Goal: Task Accomplishment & Management: Manage account settings

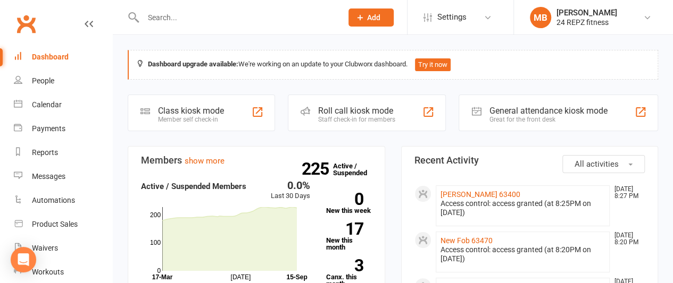
click at [178, 18] on input "text" at bounding box center [237, 17] width 195 height 15
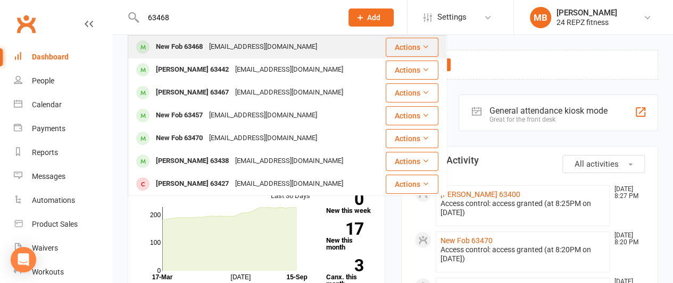
type input "63468"
click at [214, 46] on div "[EMAIL_ADDRESS][DOMAIN_NAME]" at bounding box center [263, 46] width 114 height 15
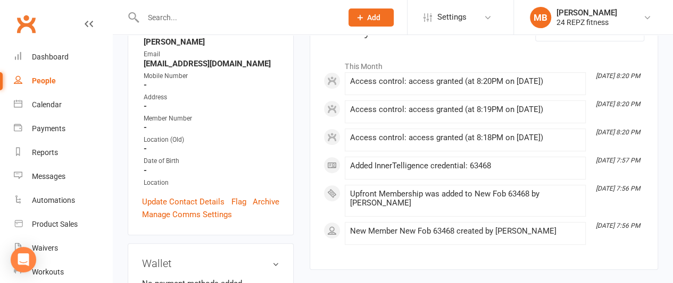
scroll to position [189, 0]
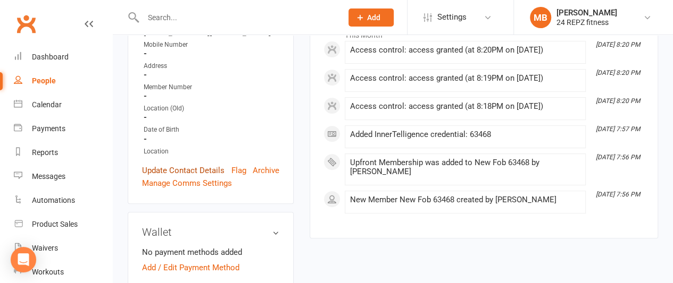
click at [189, 177] on link "Update Contact Details" at bounding box center [183, 170] width 82 height 13
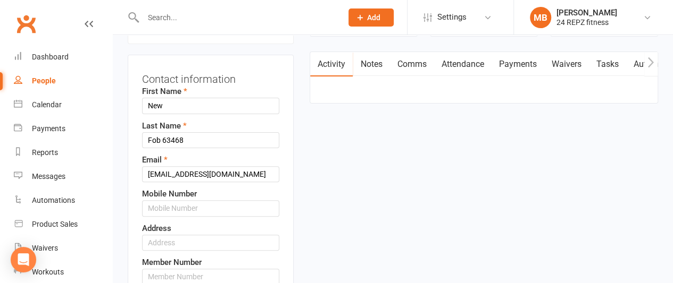
scroll to position [50, 0]
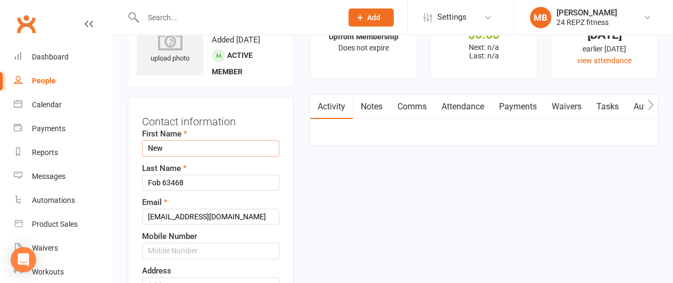
drag, startPoint x: 183, startPoint y: 172, endPoint x: 123, endPoint y: 177, distance: 60.8
type input "Navya"
drag, startPoint x: 224, startPoint y: 235, endPoint x: 85, endPoint y: 254, distance: 140.0
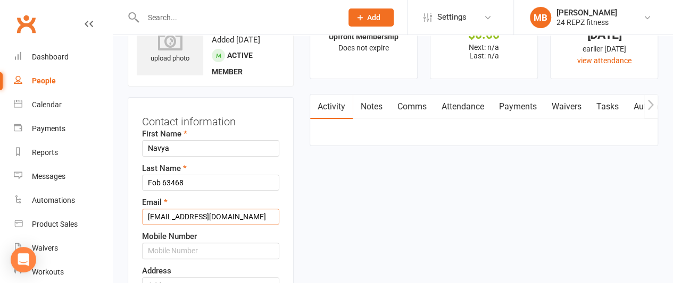
type input "[EMAIL_ADDRESS][DOMAIN_NAME]"
click at [193, 259] on input "text" at bounding box center [210, 251] width 137 height 16
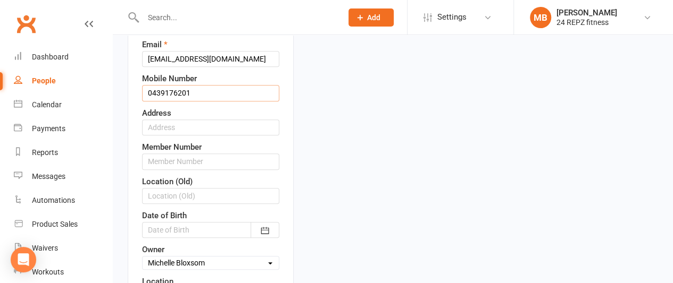
scroll to position [209, 0]
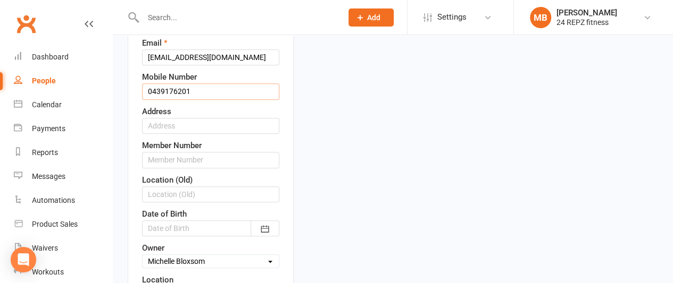
type input "0439176201"
click at [196, 134] on input "text" at bounding box center [210, 126] width 137 height 16
type input "[STREET_ADDRESS][PERSON_NAME]"
click at [175, 168] on input "text" at bounding box center [210, 160] width 137 height 16
type input "63468"
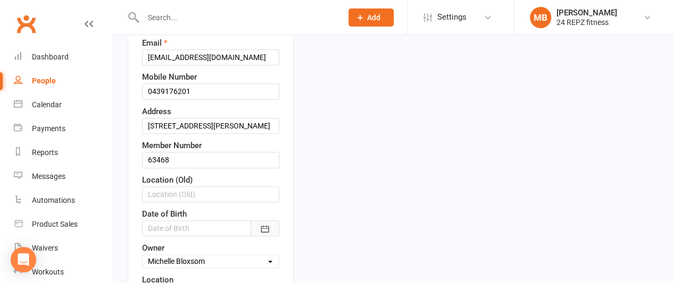
click at [266, 234] on icon "button" at bounding box center [264, 229] width 11 height 11
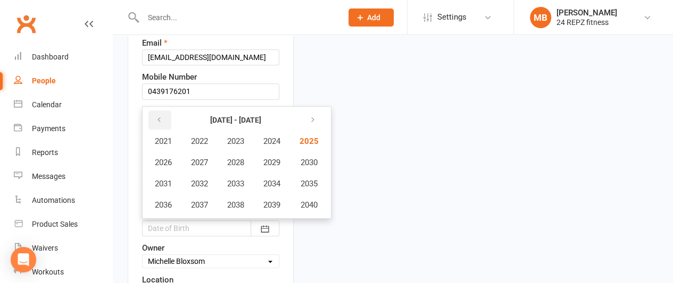
click at [160, 124] on icon "button" at bounding box center [158, 120] width 7 height 9
click at [208, 215] on button "1997" at bounding box center [199, 205] width 35 height 20
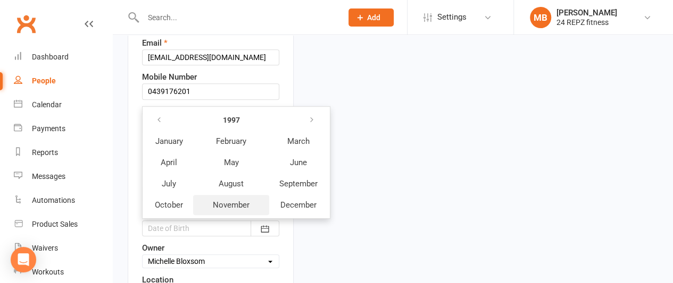
click at [240, 210] on span "November" at bounding box center [231, 205] width 37 height 10
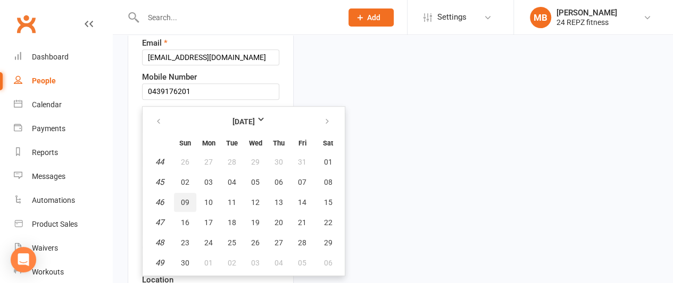
click at [187, 207] on span "09" at bounding box center [185, 202] width 9 height 9
type input "[DATE]"
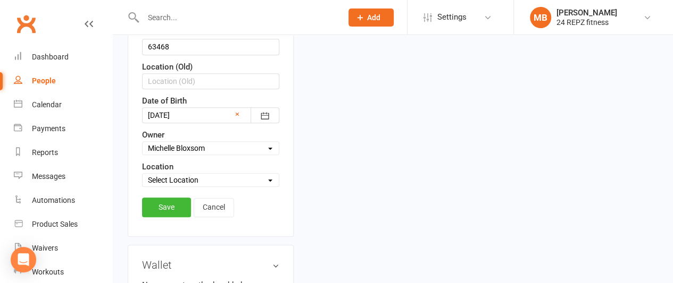
scroll to position [332, 0]
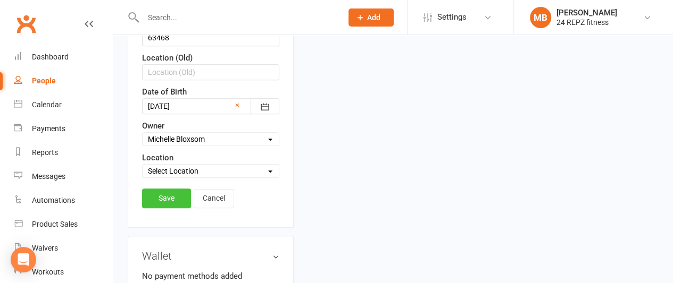
click at [162, 208] on link "Save" at bounding box center [166, 198] width 49 height 19
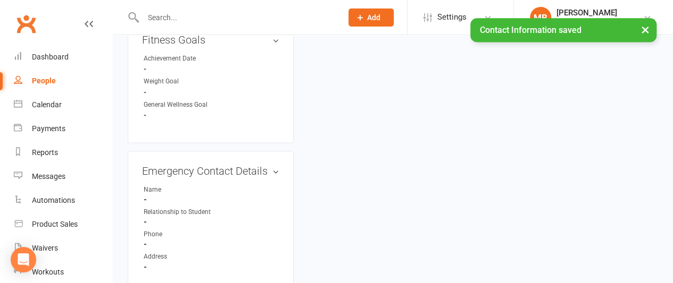
scroll to position [606, 0]
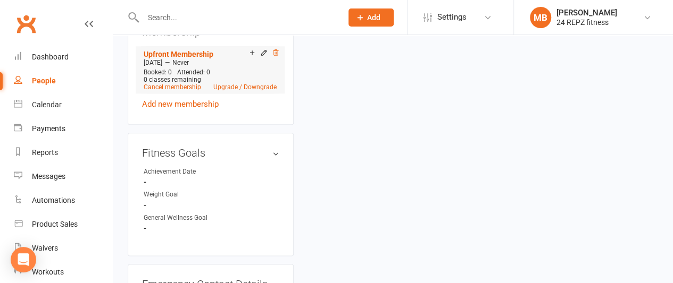
click at [277, 56] on icon at bounding box center [275, 52] width 7 height 7
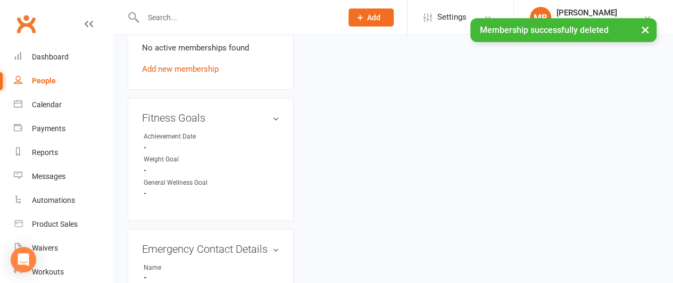
scroll to position [600, 0]
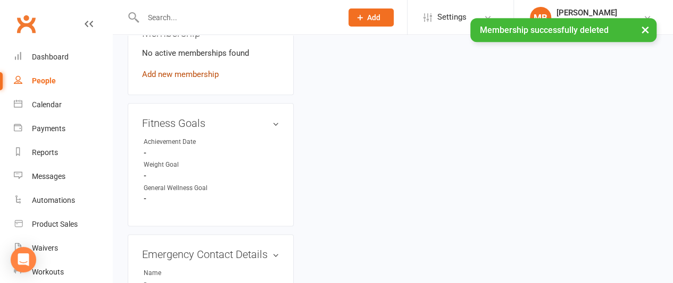
click at [169, 79] on link "Add new membership" at bounding box center [180, 75] width 77 height 10
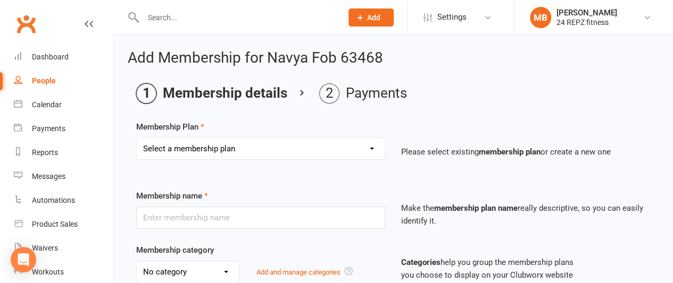
click at [370, 144] on select "Select a membership plan Create new Membership Plan LifeStyle Family - Direct D…" at bounding box center [261, 148] width 248 height 21
select select "2"
click at [137, 138] on select "Select a membership plan Create new Membership Plan LifeStyle Family - Direct D…" at bounding box center [261, 148] width 248 height 21
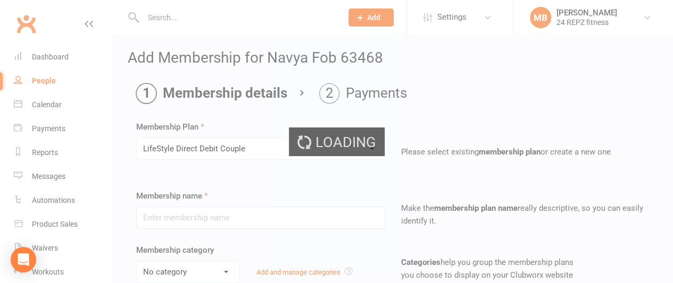
type input "LifeStyle Direct Debit Couple"
select select "6"
type input "0"
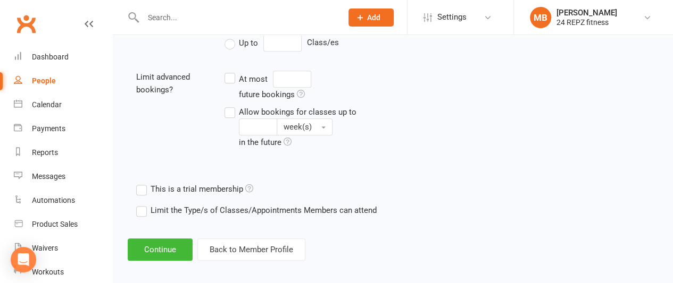
scroll to position [415, 0]
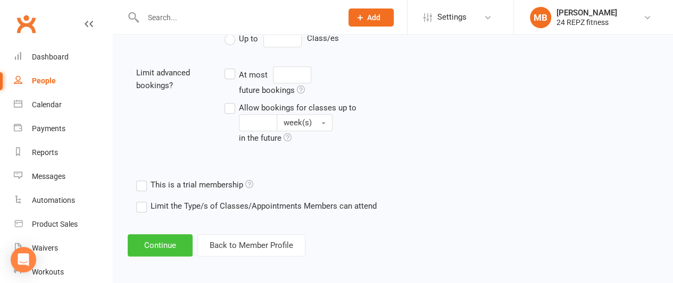
click at [164, 236] on button "Continue" at bounding box center [160, 245] width 65 height 22
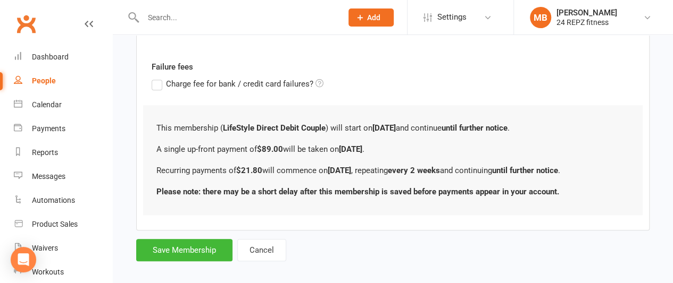
scroll to position [0, 0]
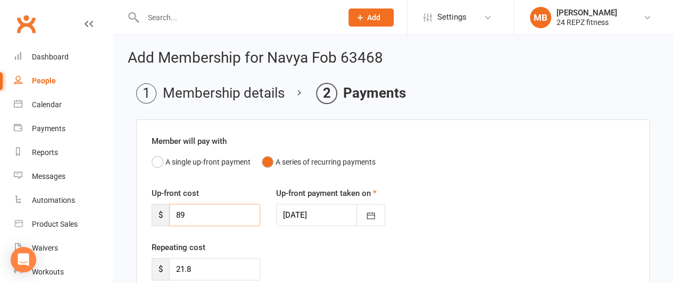
click at [194, 211] on input "89" at bounding box center [214, 215] width 91 height 22
drag, startPoint x: 194, startPoint y: 211, endPoint x: 160, endPoint y: 216, distance: 34.4
click at [160, 216] on div "$ 89" at bounding box center [206, 215] width 108 height 22
drag, startPoint x: 206, startPoint y: 272, endPoint x: 135, endPoint y: 274, distance: 71.3
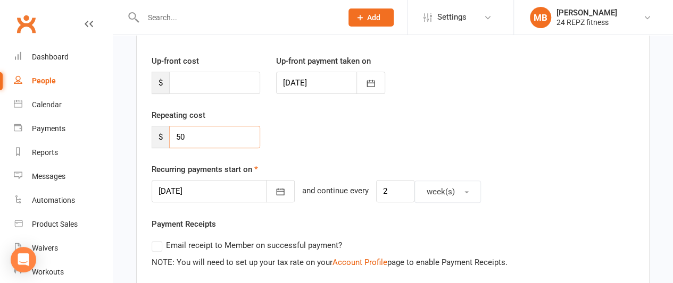
scroll to position [133, 0]
type input "50"
click at [275, 187] on icon "button" at bounding box center [280, 191] width 11 height 11
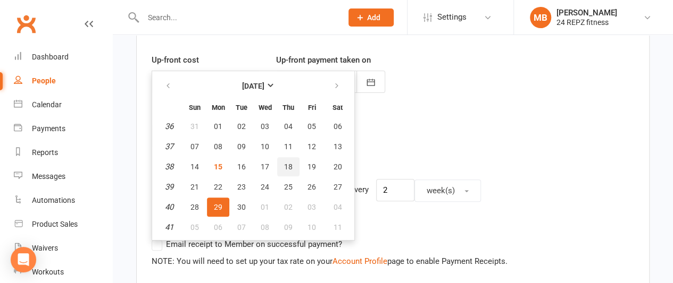
click at [289, 163] on span "18" at bounding box center [288, 167] width 9 height 9
type input "[DATE]"
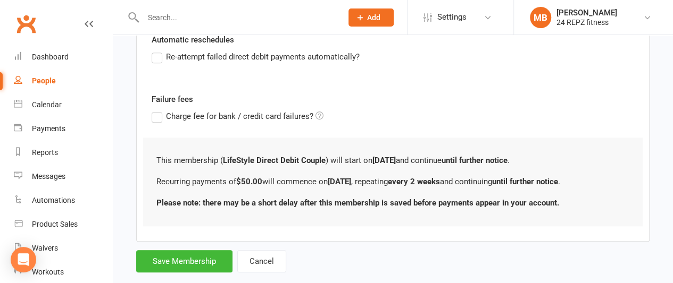
scroll to position [402, 0]
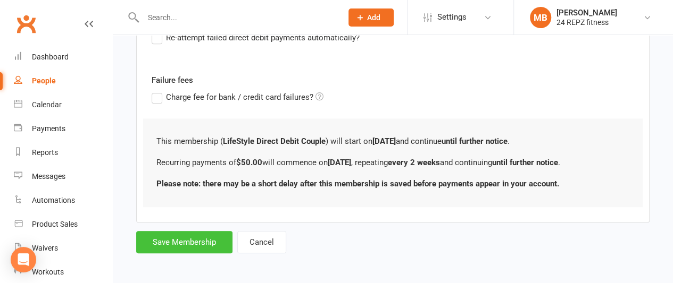
click at [182, 232] on button "Save Membership" at bounding box center [184, 242] width 96 height 22
type input "0"
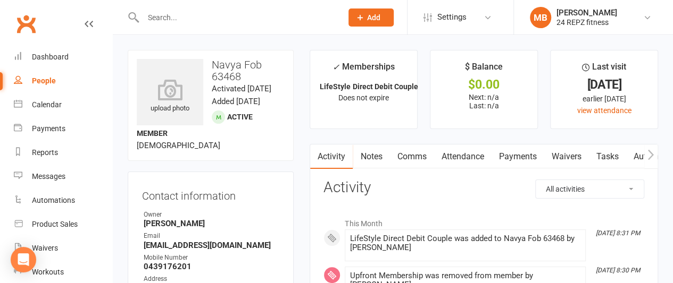
click at [186, 19] on input "text" at bounding box center [237, 17] width 195 height 15
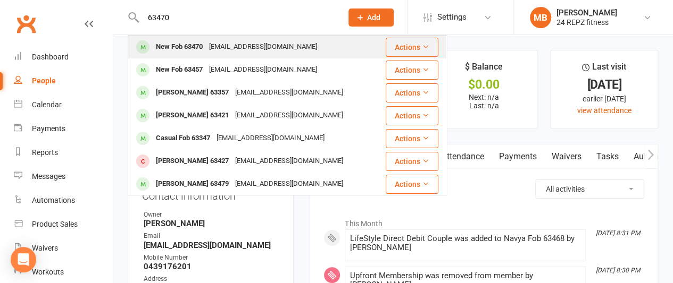
type input "63470"
click at [188, 44] on div "New Fob 63470" at bounding box center [179, 46] width 53 height 15
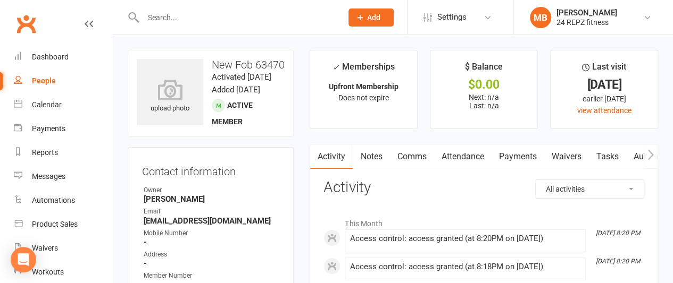
click at [196, 19] on input "text" at bounding box center [237, 17] width 195 height 15
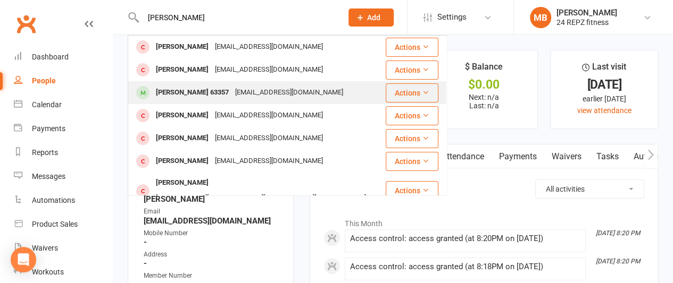
type input "[PERSON_NAME]"
click at [198, 90] on div "[PERSON_NAME] 63357" at bounding box center [192, 92] width 79 height 15
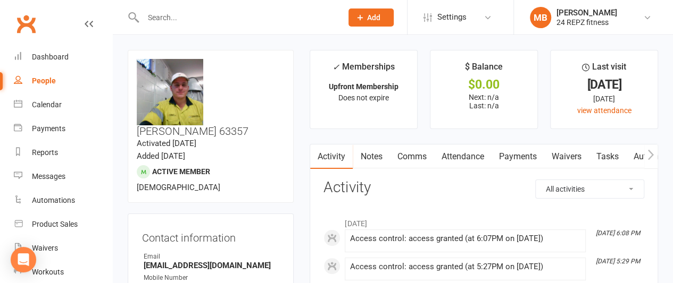
click at [525, 157] on link "Payments" at bounding box center [517, 157] width 53 height 24
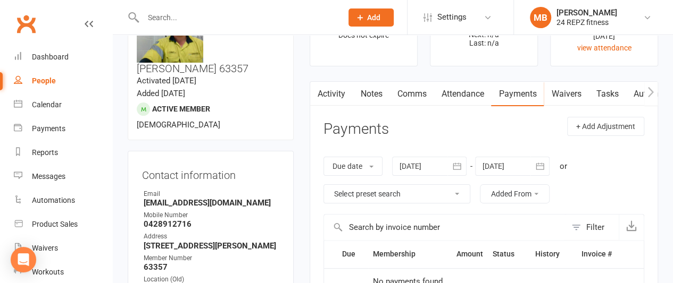
scroll to position [61, 0]
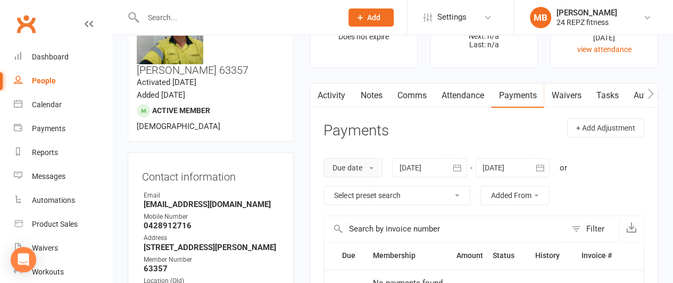
click at [373, 168] on span at bounding box center [371, 168] width 4 height 2
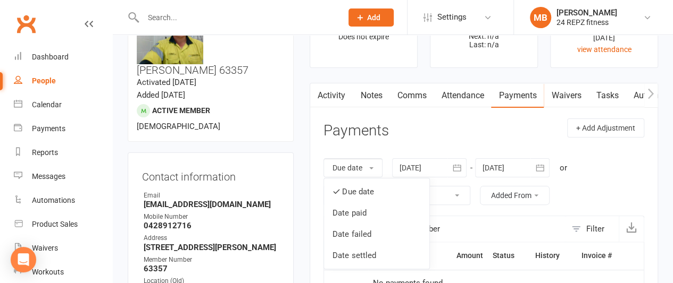
click at [452, 116] on div "Activity Notes Comms Attendance Payments Waivers Tasks Automations Workouts Acc…" at bounding box center [483, 282] width 348 height 399
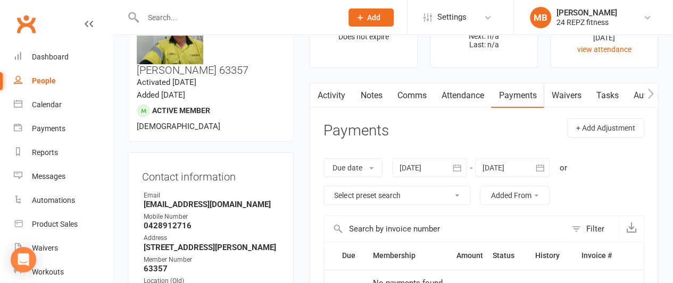
click at [457, 164] on icon "button" at bounding box center [456, 167] width 8 height 7
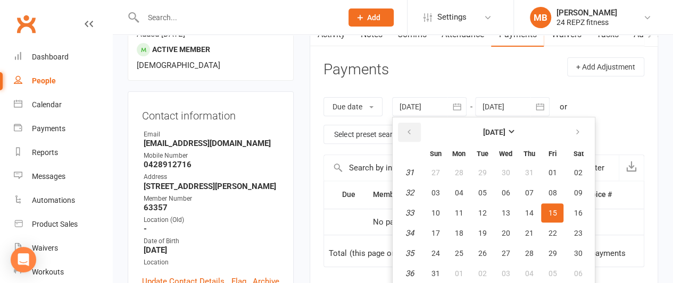
click at [410, 128] on icon "button" at bounding box center [408, 132] width 7 height 9
click at [523, 176] on button "01" at bounding box center [528, 172] width 22 height 19
type input "[DATE]"
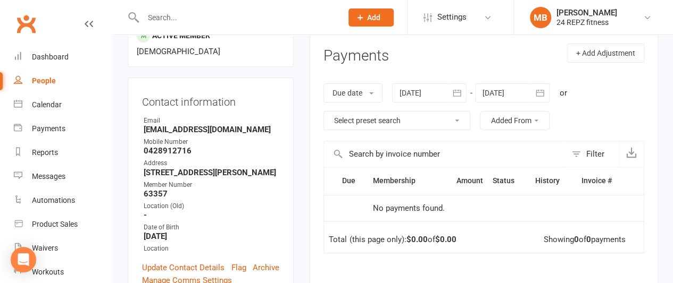
scroll to position [0, 0]
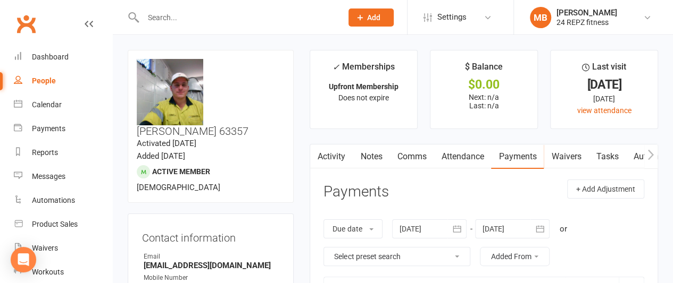
click at [176, 22] on input "text" at bounding box center [237, 17] width 195 height 15
type input "ma"
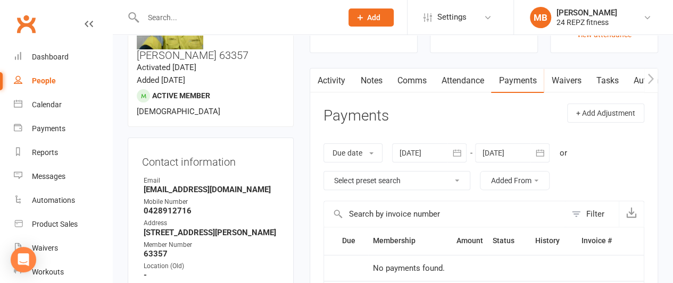
scroll to position [37, 0]
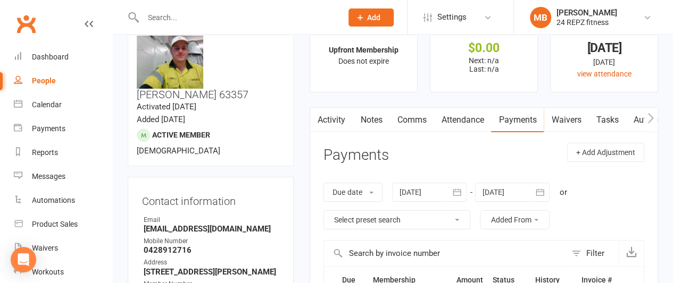
click at [649, 119] on icon "button" at bounding box center [650, 118] width 6 height 11
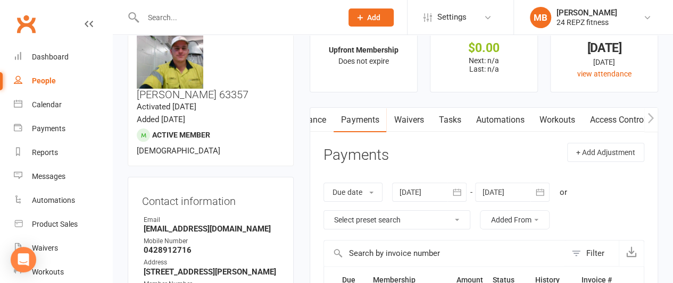
scroll to position [0, 157]
click at [632, 121] on link "Access Control" at bounding box center [621, 120] width 71 height 24
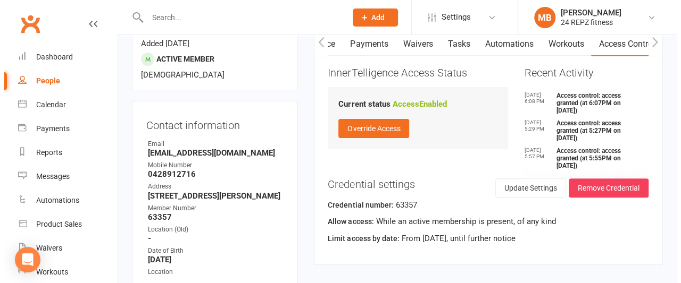
scroll to position [132, 0]
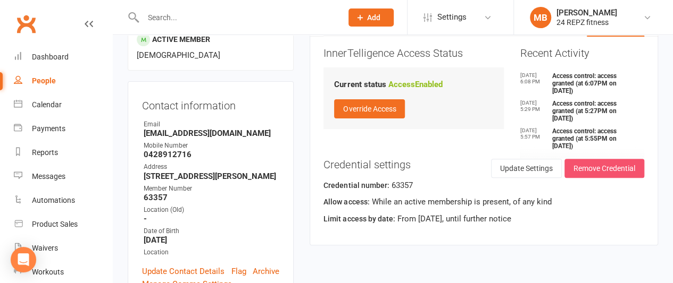
click at [600, 165] on button "Remove Credential" at bounding box center [604, 168] width 80 height 19
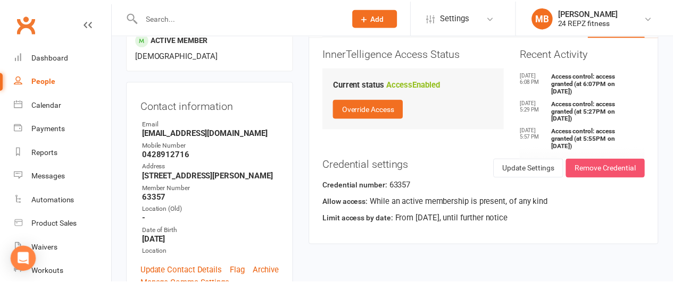
scroll to position [0, 152]
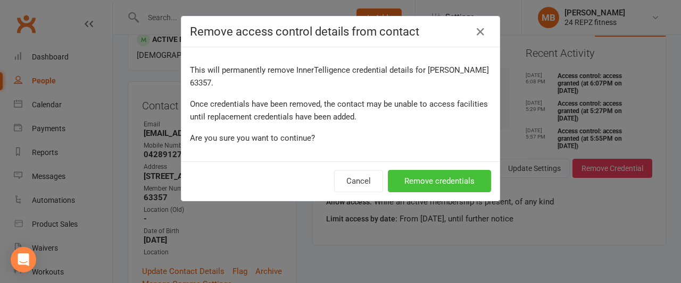
click at [430, 180] on button "Remove credentials" at bounding box center [439, 181] width 103 height 22
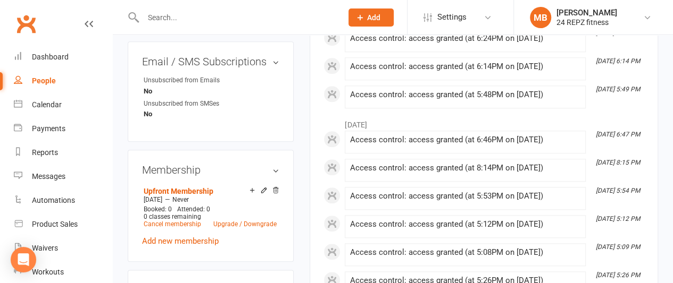
scroll to position [511, 0]
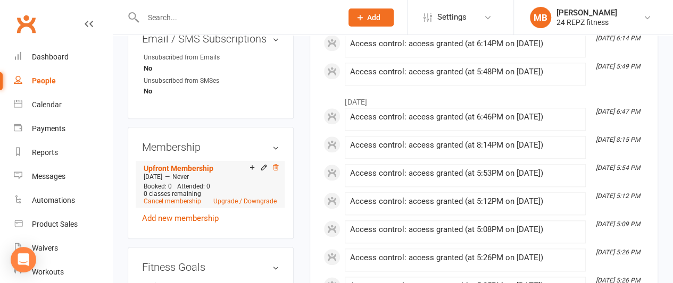
click at [276, 164] on icon at bounding box center [275, 167] width 7 height 7
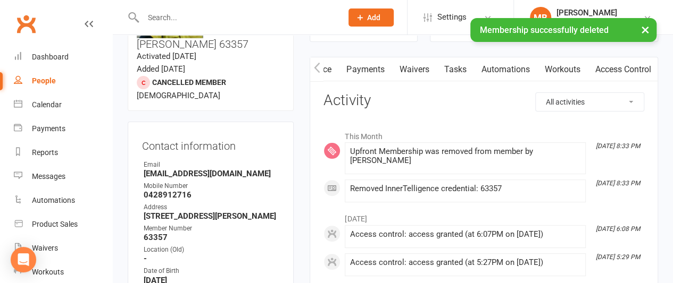
scroll to position [0, 0]
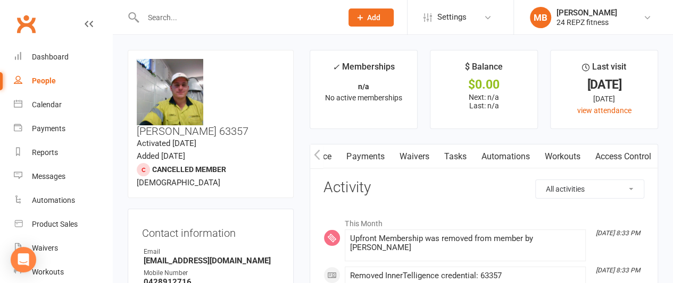
click at [171, 20] on input "text" at bounding box center [237, 17] width 195 height 15
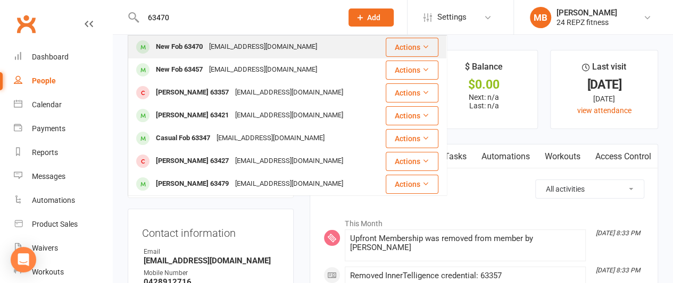
type input "63470"
click at [196, 45] on div "New Fob 63470" at bounding box center [179, 46] width 53 height 15
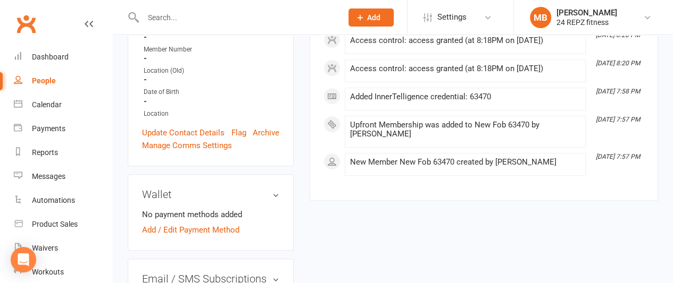
scroll to position [229, 0]
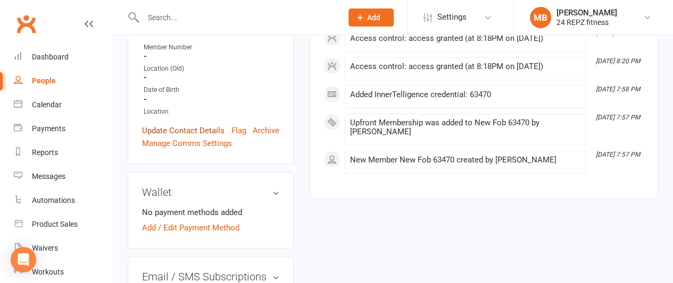
click at [175, 137] on link "Update Contact Details" at bounding box center [183, 130] width 82 height 13
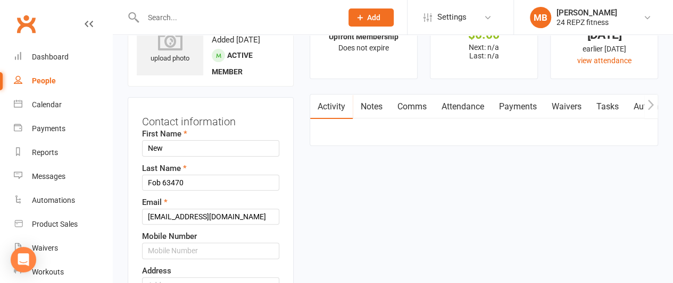
scroll to position [50, 0]
drag, startPoint x: 166, startPoint y: 173, endPoint x: 83, endPoint y: 184, distance: 83.8
type input "[PERSON_NAME]"
drag, startPoint x: 228, startPoint y: 239, endPoint x: 94, endPoint y: 259, distance: 135.0
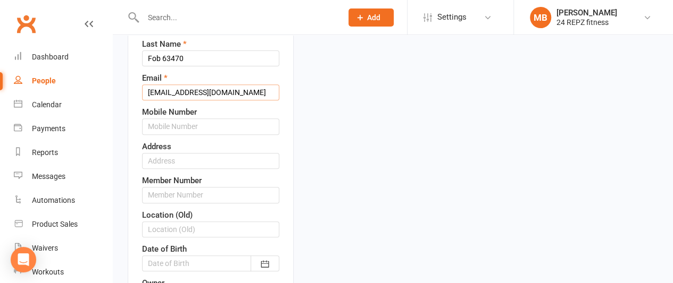
scroll to position [239, 0]
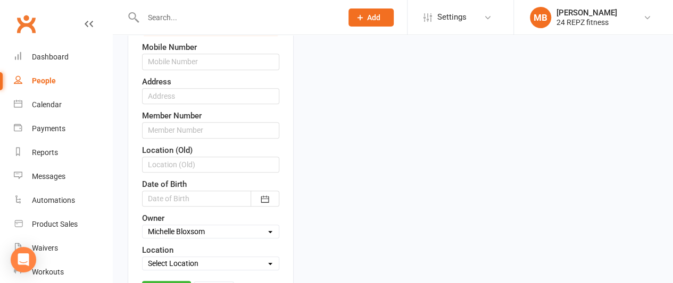
type input "[EMAIL_ADDRESS][DOMAIN_NAME]"
click at [205, 70] on input "text" at bounding box center [210, 62] width 137 height 16
type input "0452648580"
click at [188, 104] on input "text" at bounding box center [210, 96] width 137 height 16
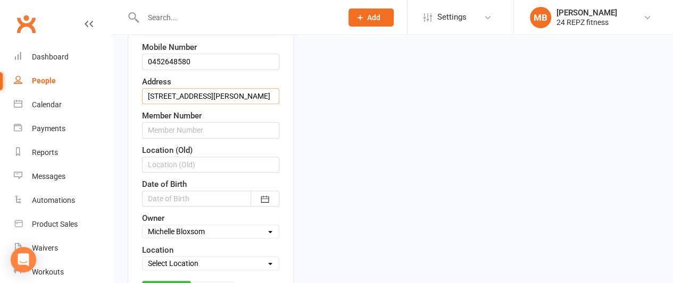
type input "[STREET_ADDRESS][PERSON_NAME]"
click at [215, 138] on input "text" at bounding box center [210, 130] width 137 height 16
type input "63470"
click at [202, 207] on div at bounding box center [210, 199] width 137 height 16
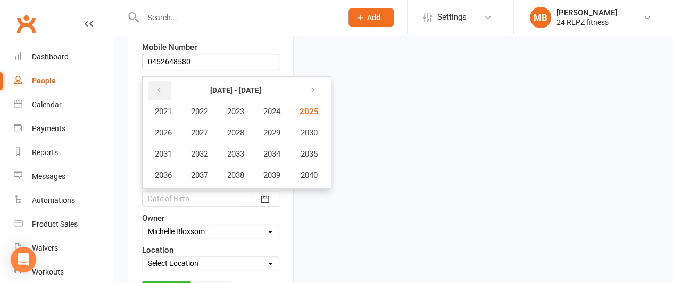
click at [162, 100] on button "button" at bounding box center [159, 90] width 23 height 19
click at [209, 186] on button "1997" at bounding box center [199, 175] width 35 height 20
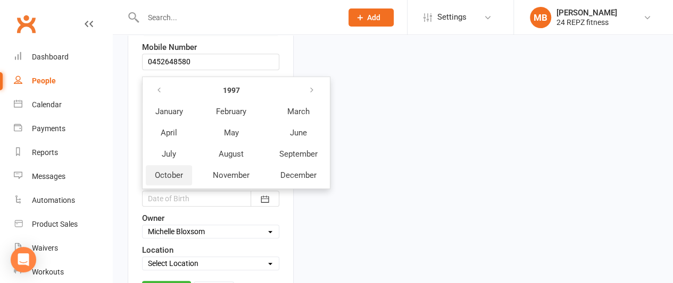
click at [160, 180] on span "October" at bounding box center [169, 176] width 28 height 10
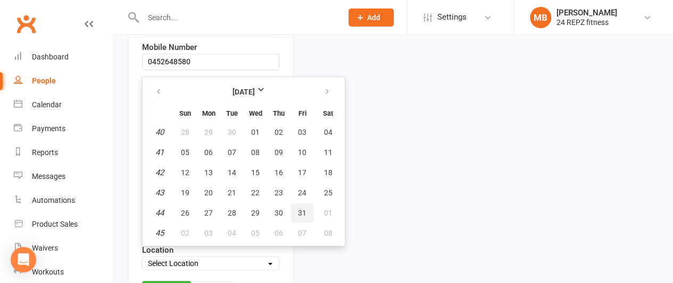
click at [299, 217] on span "31" at bounding box center [302, 213] width 9 height 9
type input "[DATE]"
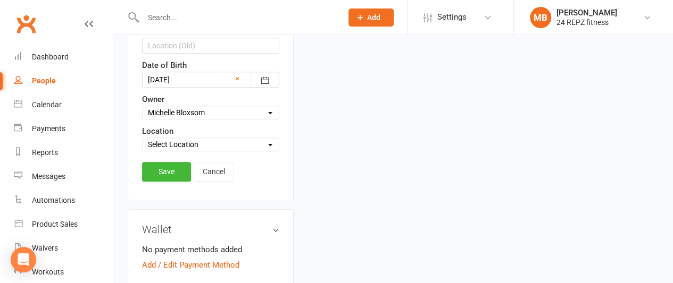
scroll to position [386, 0]
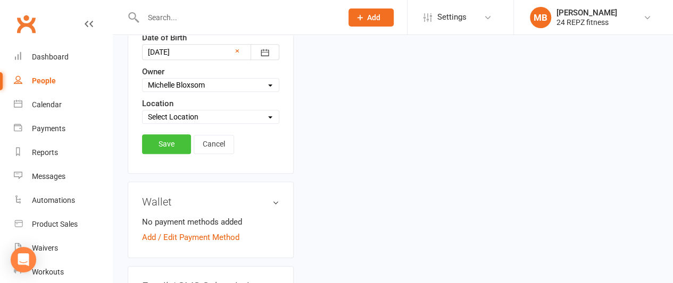
click at [157, 154] on link "Save" at bounding box center [166, 144] width 49 height 19
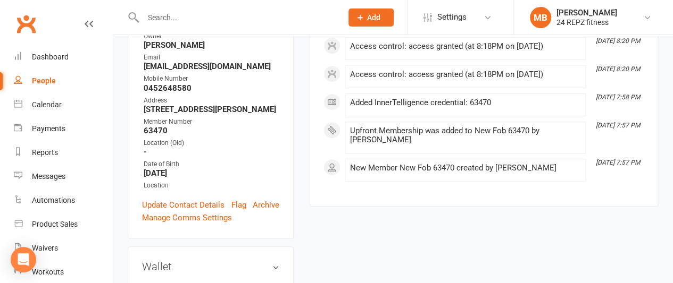
scroll to position [216, 0]
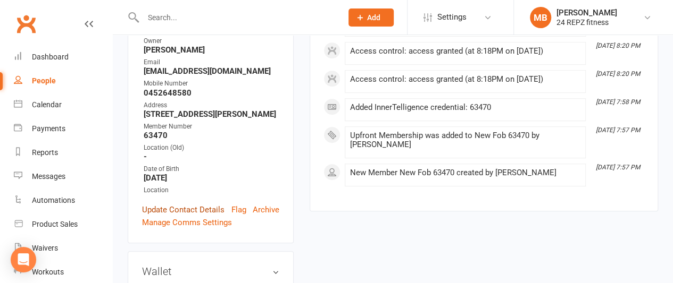
click at [189, 204] on link "Update Contact Details" at bounding box center [183, 210] width 82 height 13
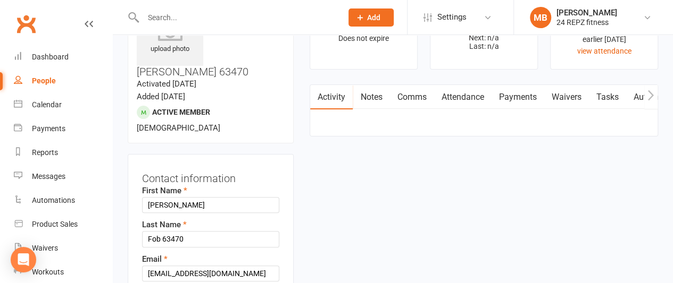
scroll to position [50, 0]
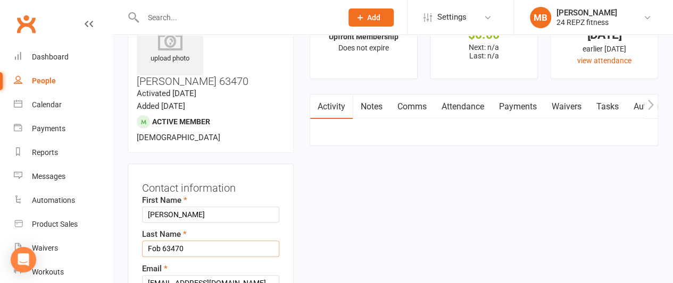
click at [162, 241] on input "Fob 63470" at bounding box center [210, 249] width 137 height 16
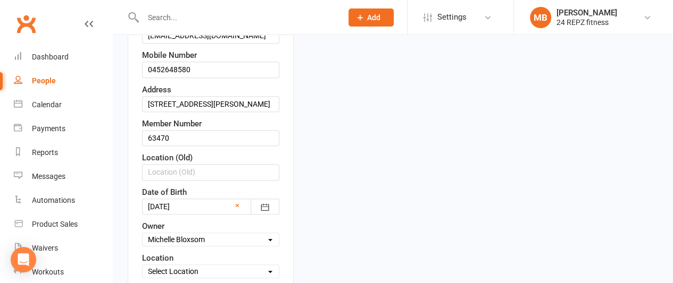
scroll to position [354, 0]
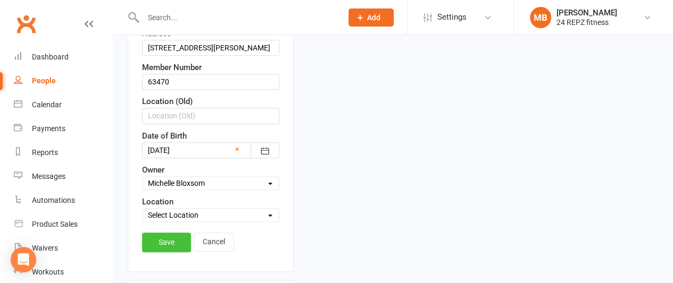
type input "63470"
click at [161, 233] on link "Save" at bounding box center [166, 242] width 49 height 19
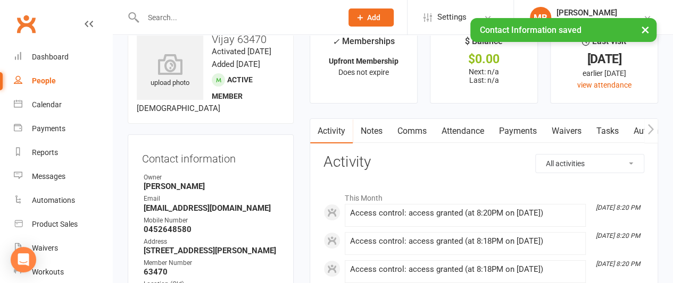
scroll to position [0, 0]
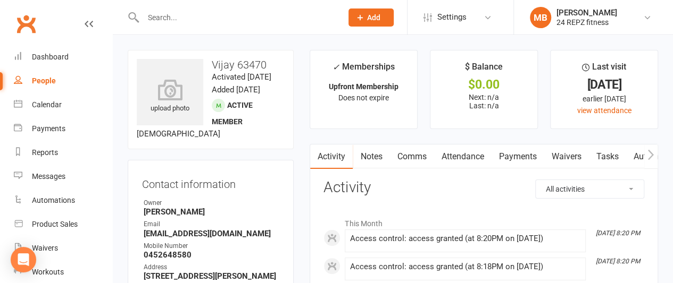
click at [165, 16] on input "text" at bounding box center [237, 17] width 195 height 15
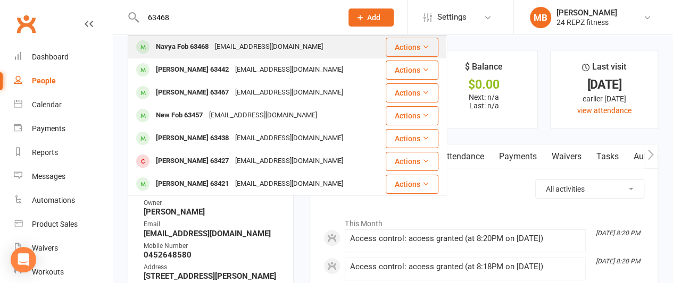
type input "63468"
click at [197, 45] on div "Navya Fob 63468" at bounding box center [182, 46] width 59 height 15
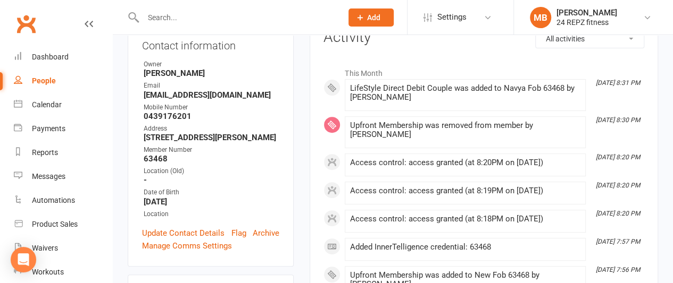
scroll to position [146, 0]
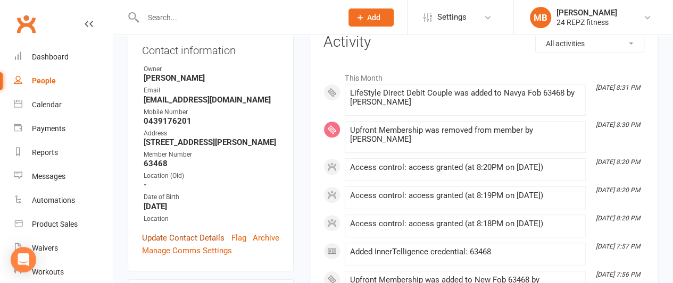
click at [182, 245] on link "Update Contact Details" at bounding box center [183, 238] width 82 height 13
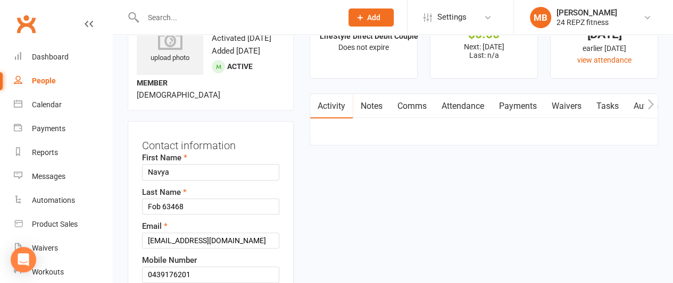
scroll to position [50, 0]
click at [162, 215] on input "Fob 63468" at bounding box center [210, 207] width 137 height 16
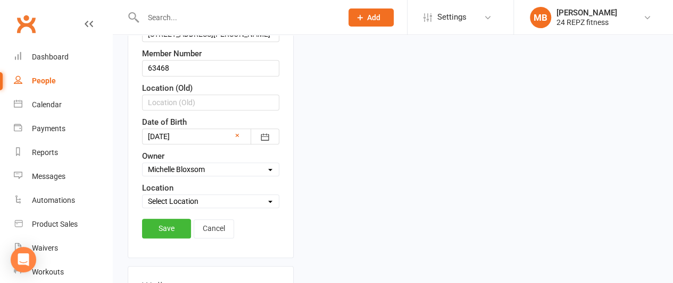
scroll to position [333, 0]
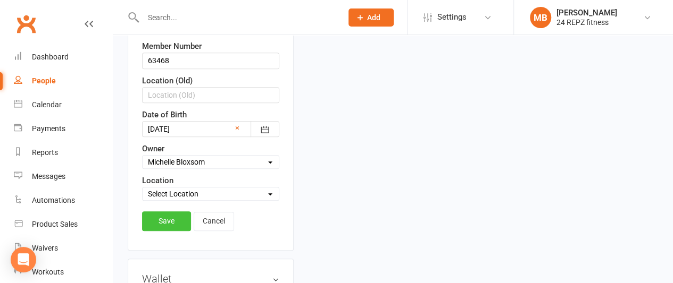
type input "63468"
click at [163, 228] on link "Save" at bounding box center [166, 221] width 49 height 19
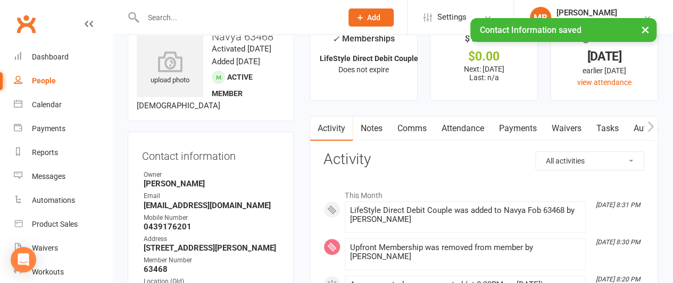
scroll to position [0, 0]
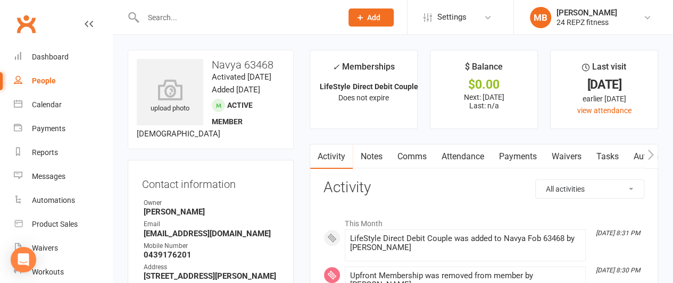
click at [168, 23] on input "text" at bounding box center [237, 17] width 195 height 15
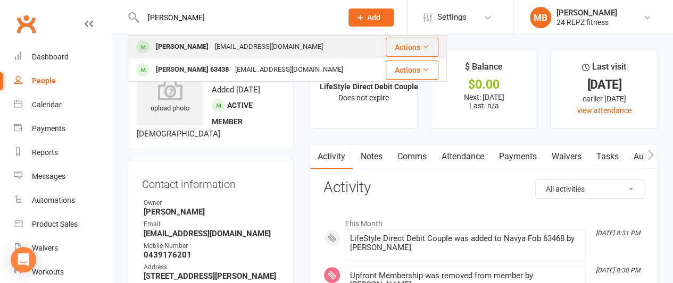
type input "[PERSON_NAME]"
click at [212, 46] on div "[EMAIL_ADDRESS][DOMAIN_NAME]" at bounding box center [269, 46] width 114 height 15
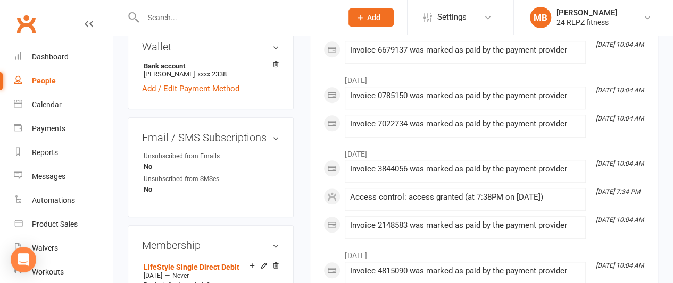
scroll to position [439, 0]
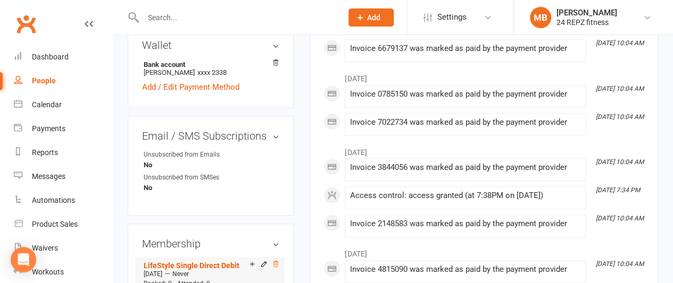
click at [276, 261] on icon at bounding box center [275, 264] width 7 height 7
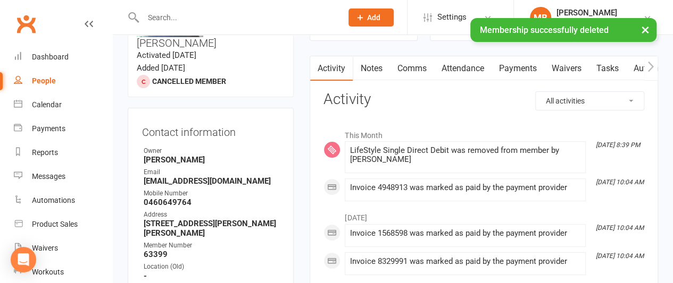
scroll to position [0, 0]
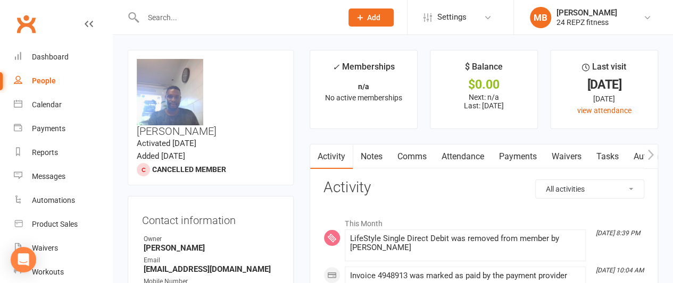
click at [653, 152] on icon "button" at bounding box center [650, 154] width 6 height 11
click at [628, 153] on link "Access Control" at bounding box center [621, 157] width 71 height 24
